Goal: Information Seeking & Learning: Learn about a topic

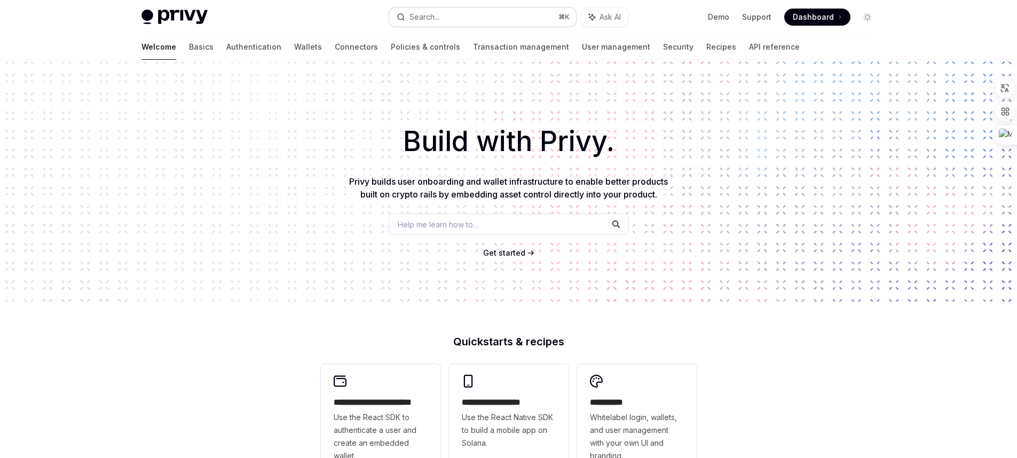
click at [429, 13] on div "Search..." at bounding box center [424, 17] width 30 height 13
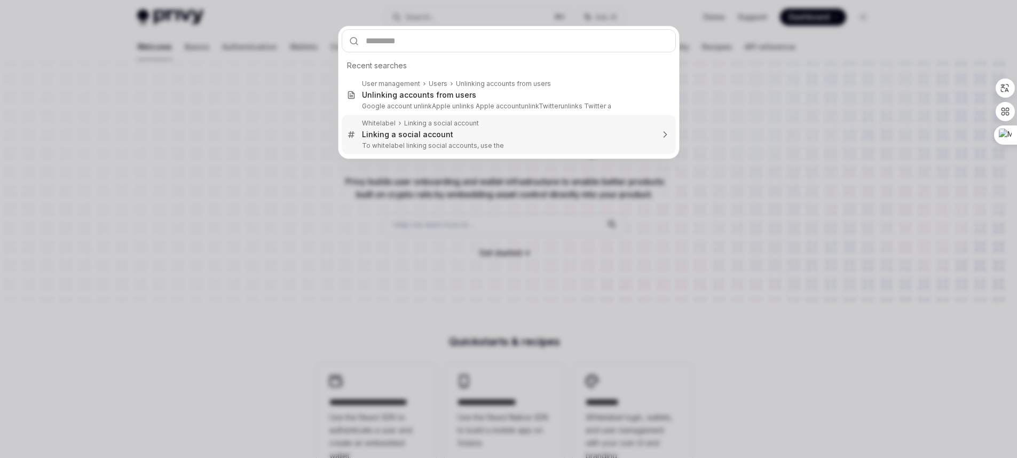
type textarea "*"
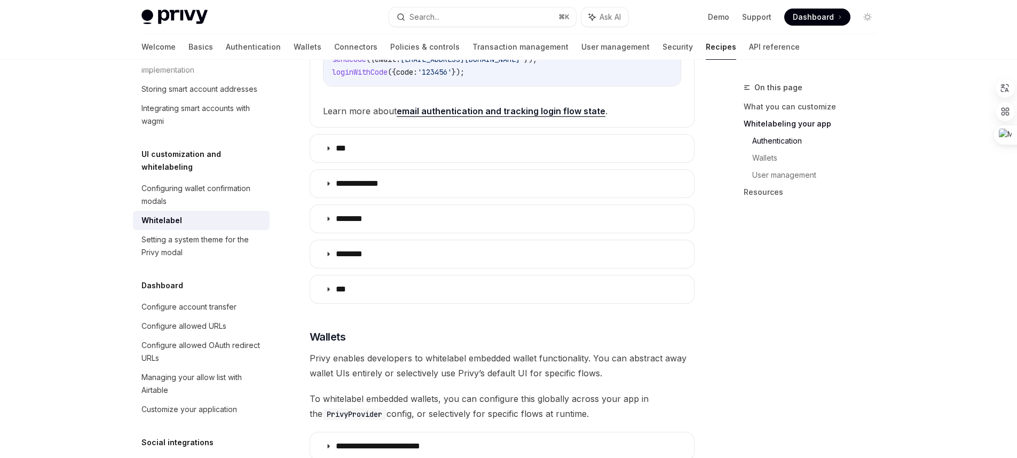
scroll to position [684, 0]
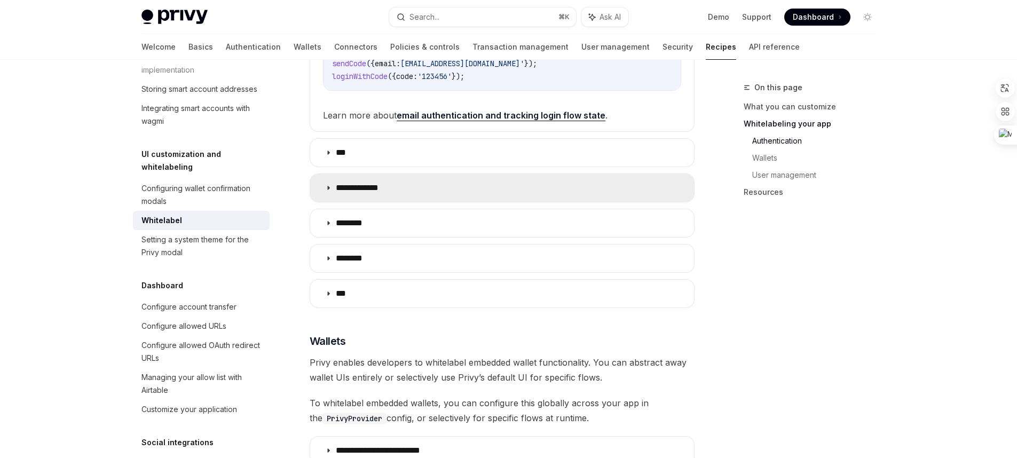
click at [328, 180] on summary "**********" at bounding box center [502, 188] width 384 height 28
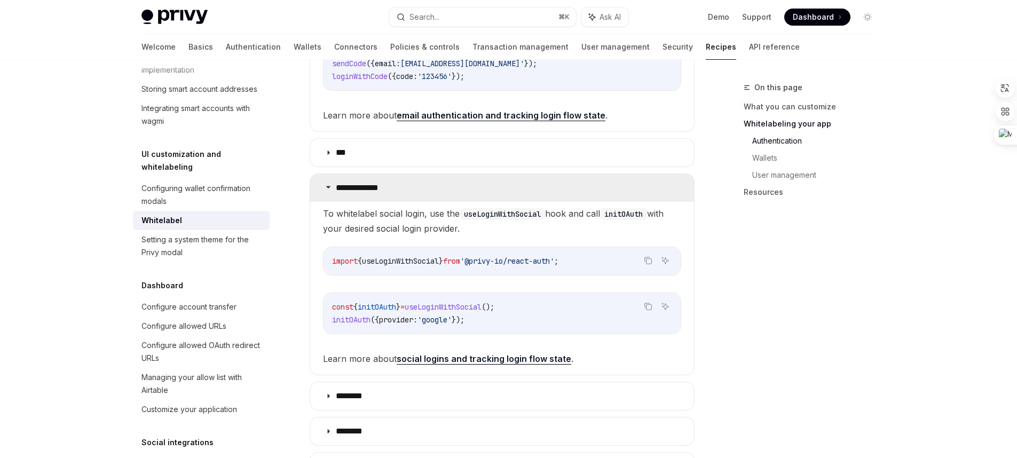
click at [328, 181] on summary "**********" at bounding box center [502, 188] width 384 height 28
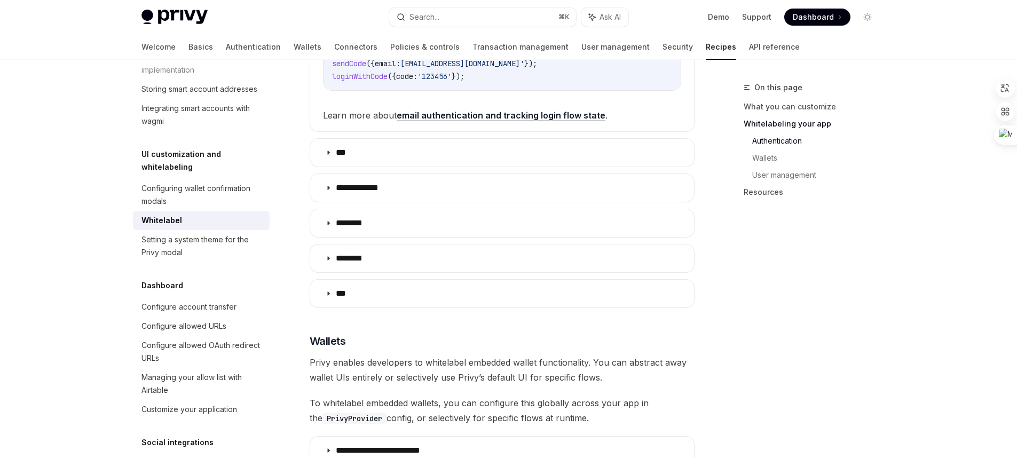
click at [430, 27] on div "Privy Docs home page Search... ⌘ K Ask AI Demo Support Dashboard Dashboard Sear…" at bounding box center [508, 17] width 734 height 34
click at [432, 20] on div "Search..." at bounding box center [424, 17] width 30 height 13
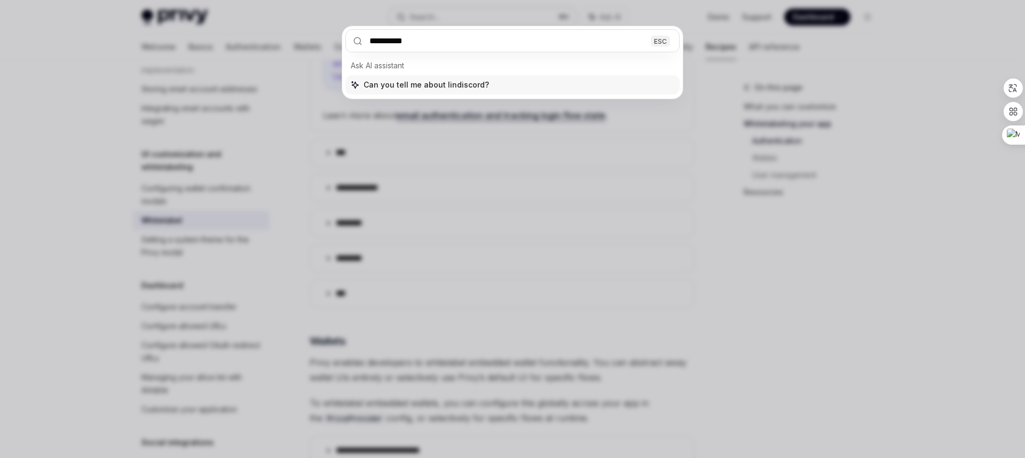
type input "**********"
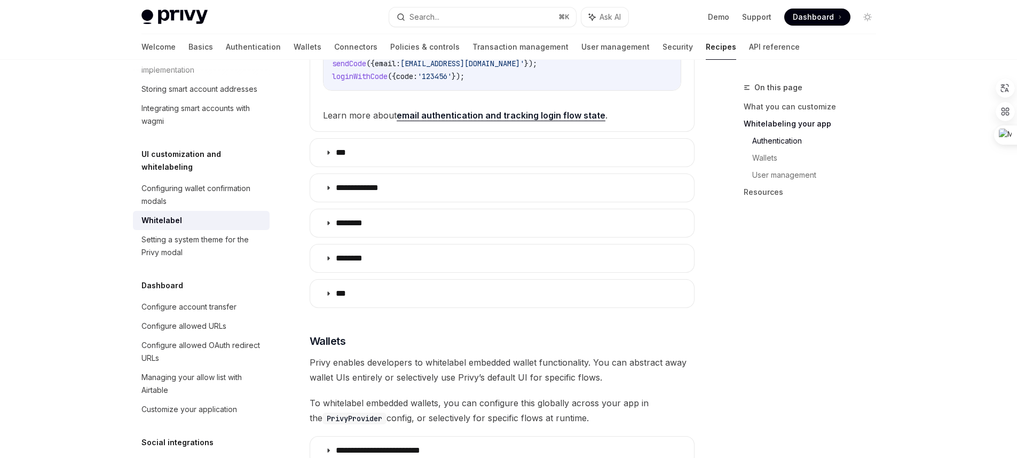
type textarea "*"
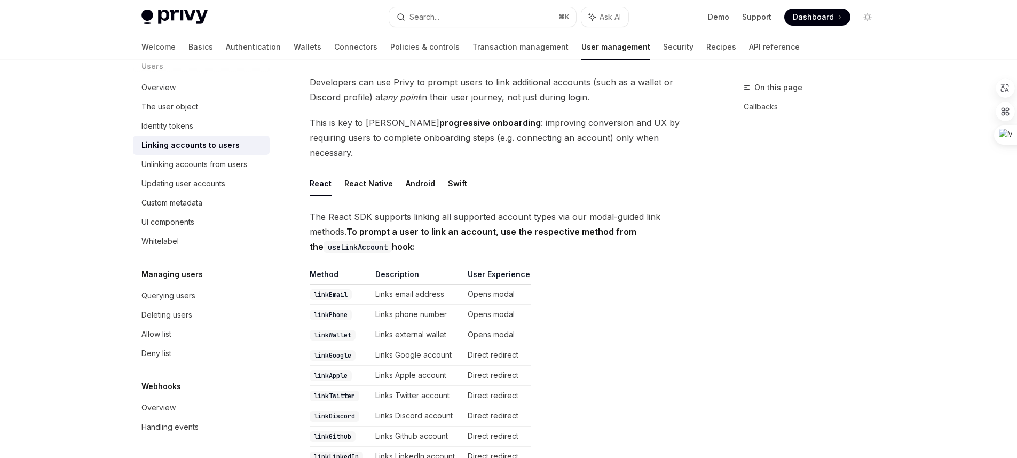
scroll to position [146, 0]
click at [338, 350] on code "linkGoogle" at bounding box center [333, 355] width 46 height 11
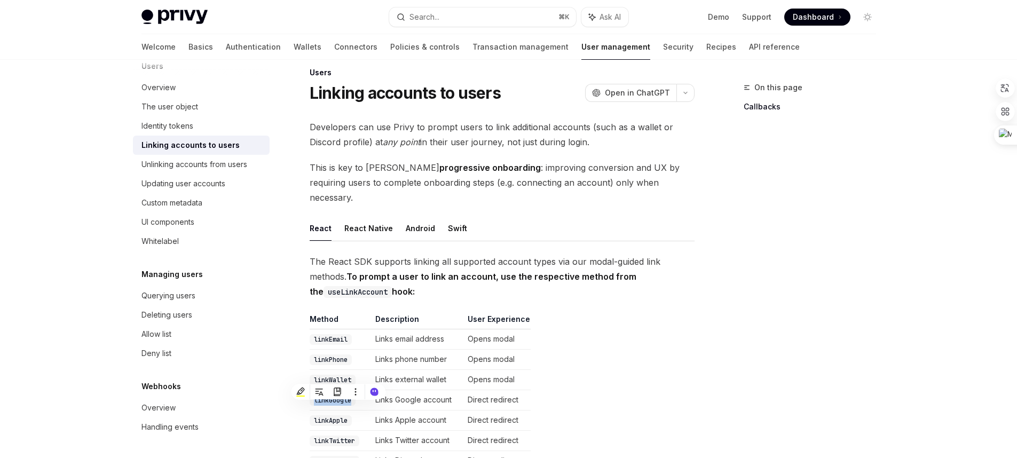
scroll to position [0, 0]
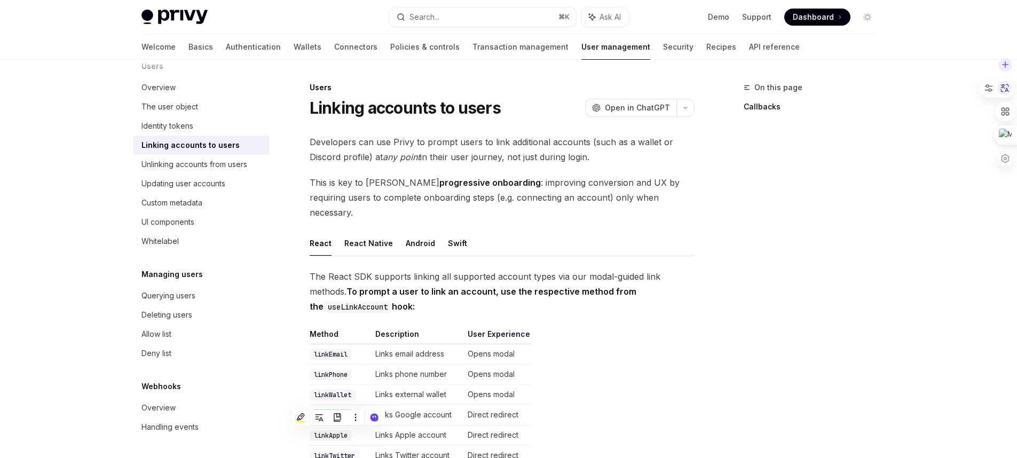
click at [1008, 88] on icon at bounding box center [1004, 88] width 10 height 10
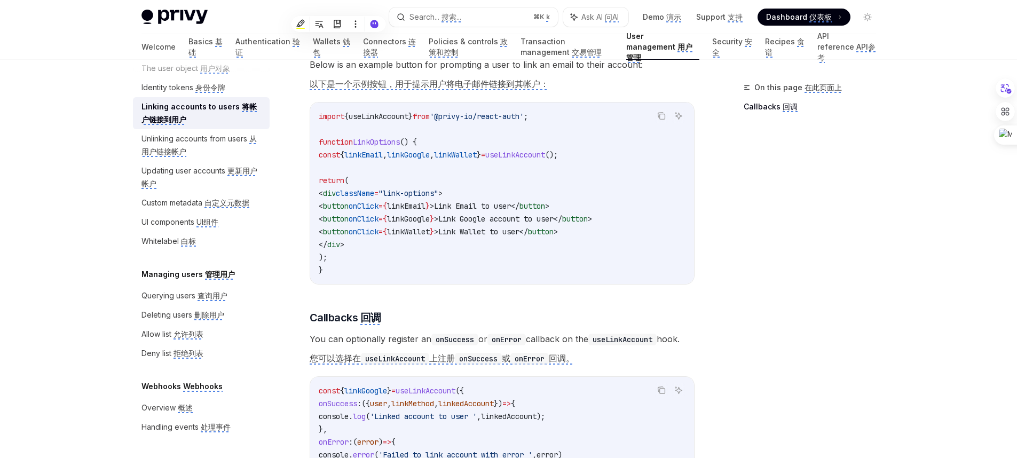
scroll to position [1081, 0]
click at [463, 17] on monica-translate-space "button" at bounding box center [462, 16] width 2 height 9
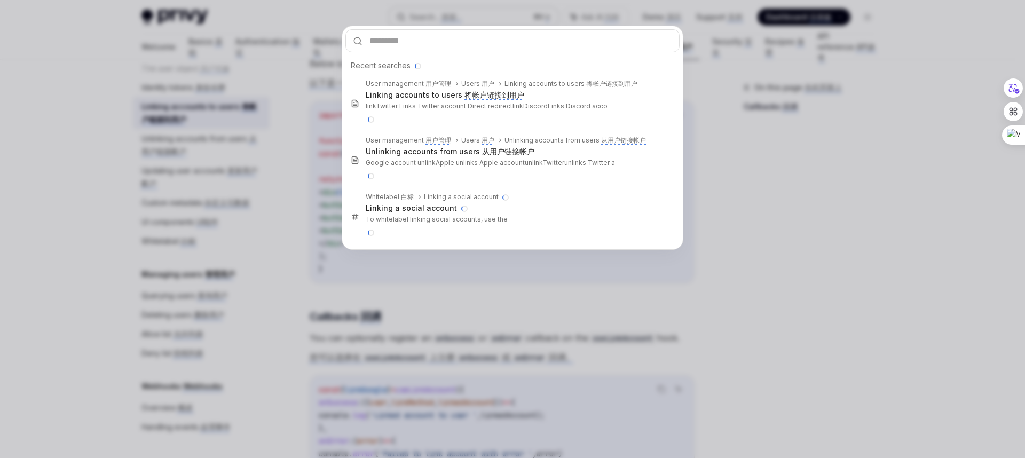
type input "**********"
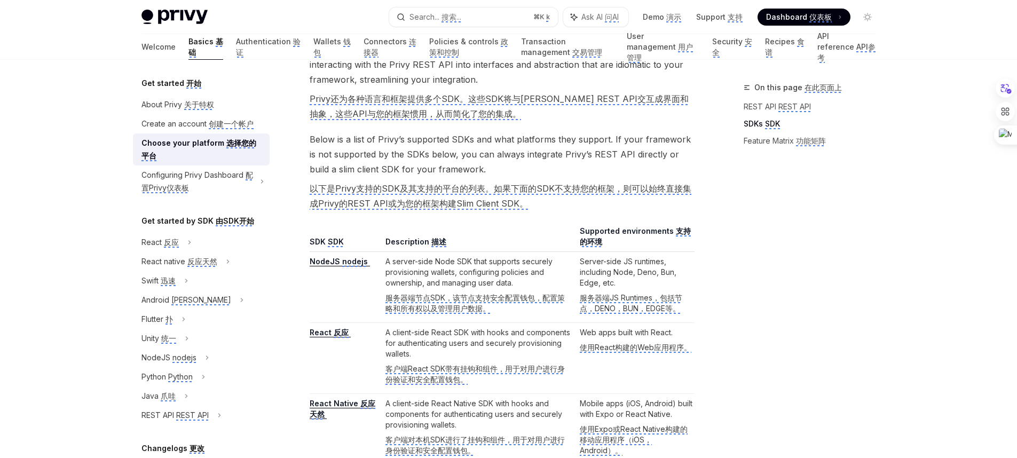
scroll to position [884, 0]
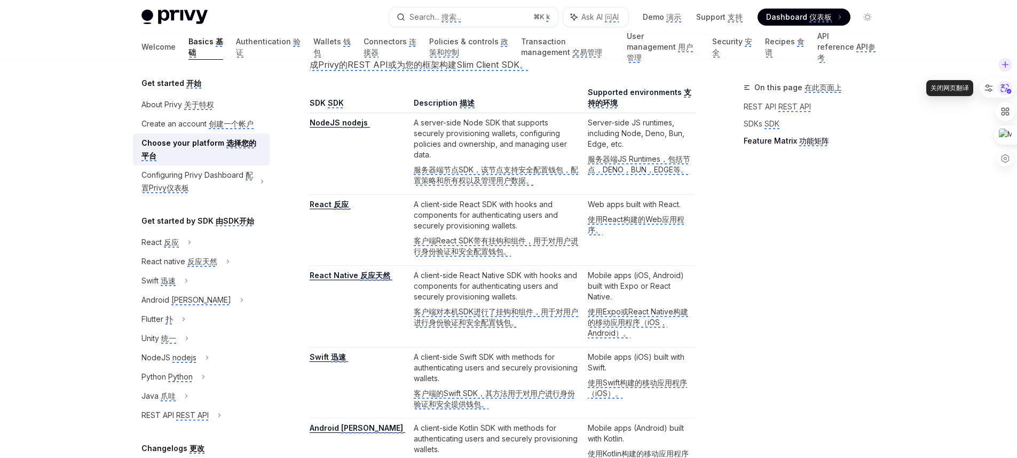
click at [1007, 93] on icon at bounding box center [1006, 89] width 11 height 10
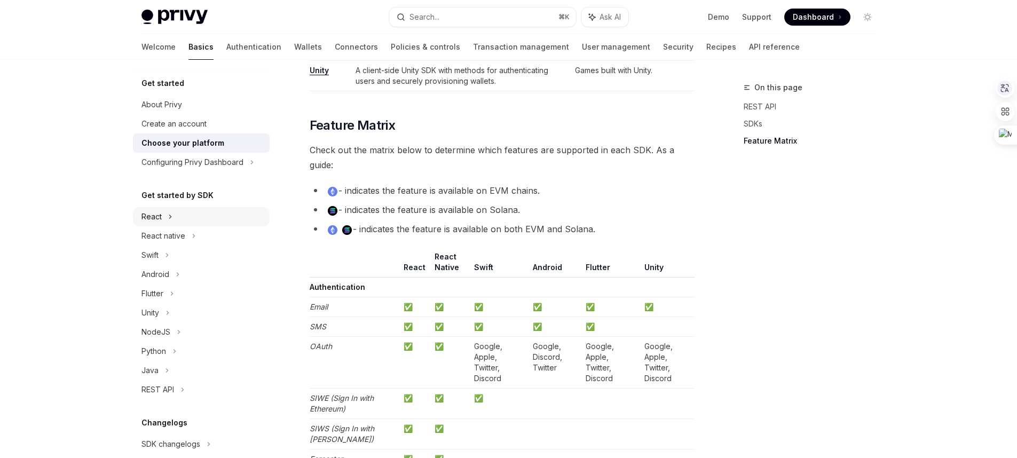
click at [177, 215] on div "React" at bounding box center [201, 216] width 137 height 19
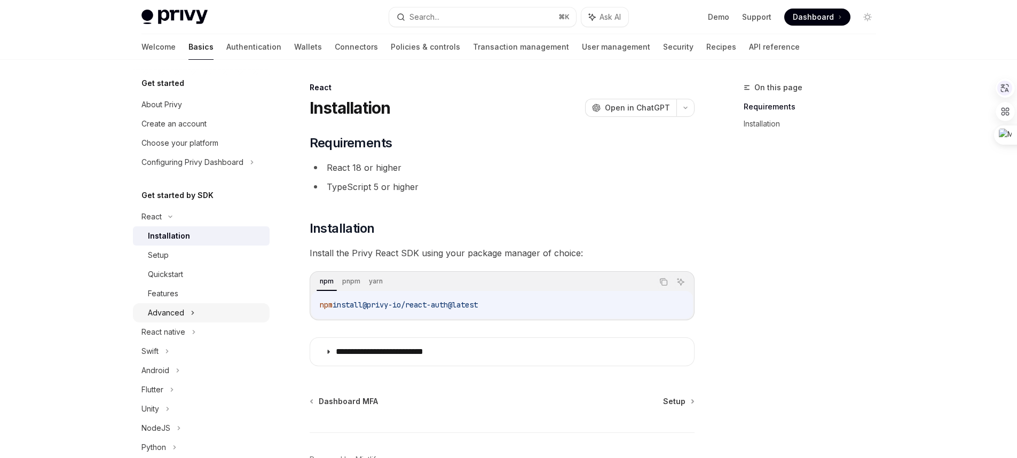
click at [232, 311] on div "Advanced" at bounding box center [201, 312] width 137 height 19
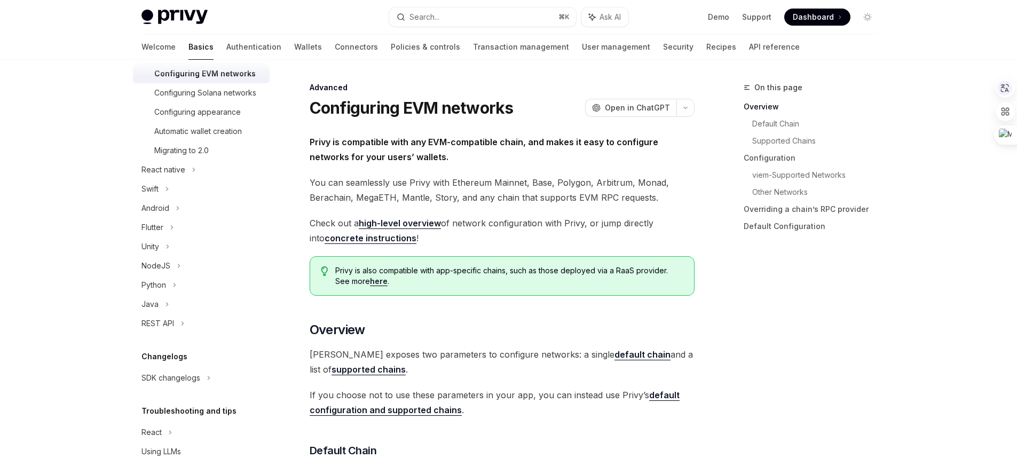
scroll to position [315, 0]
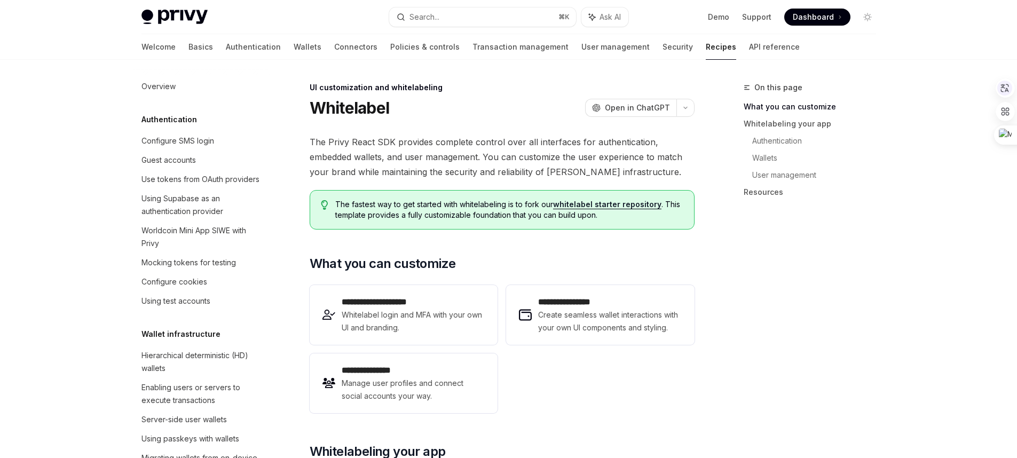
scroll to position [452, 0]
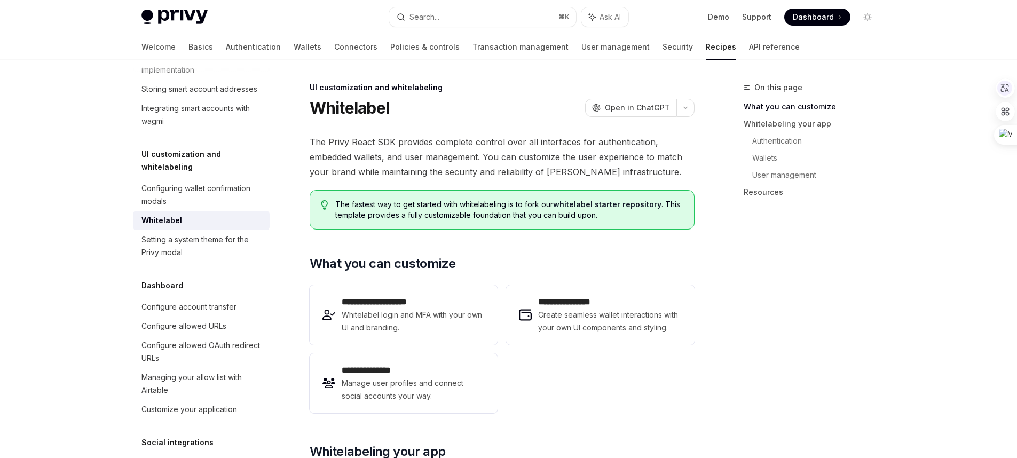
type textarea "*"
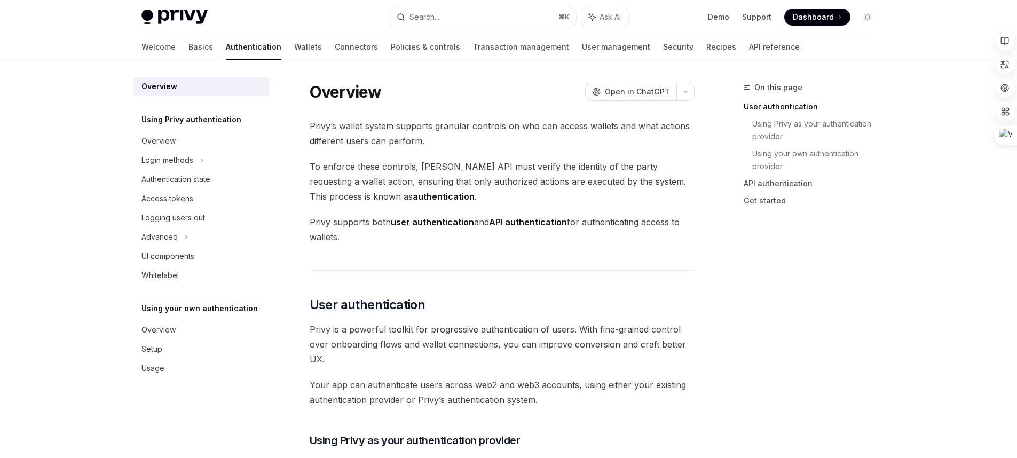
scroll to position [242, 0]
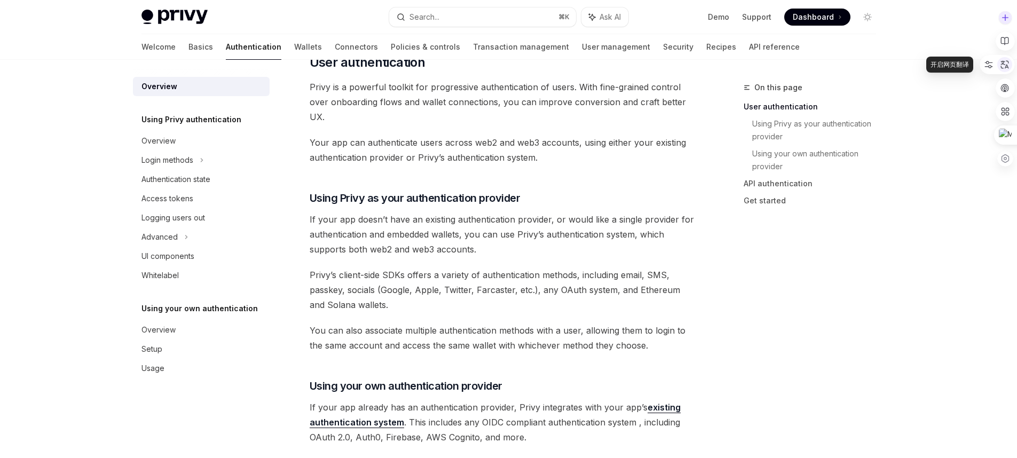
click at [1007, 62] on icon at bounding box center [1005, 65] width 8 height 8
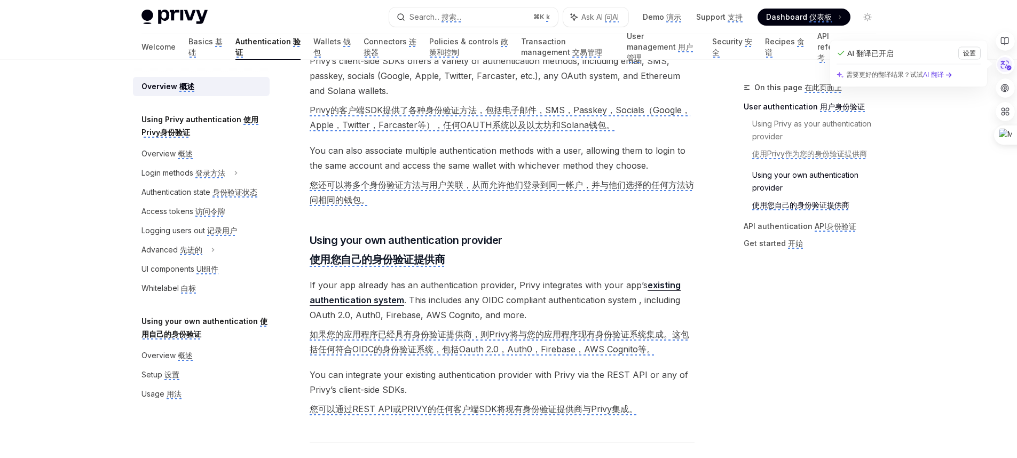
scroll to position [628, 0]
